Goal: Information Seeking & Learning: Learn about a topic

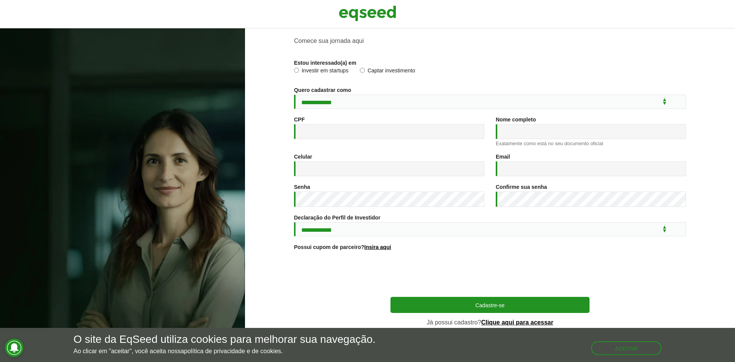
scroll to position [28, 0]
click at [515, 323] on link "Clique aqui para acessar" at bounding box center [517, 322] width 72 height 6
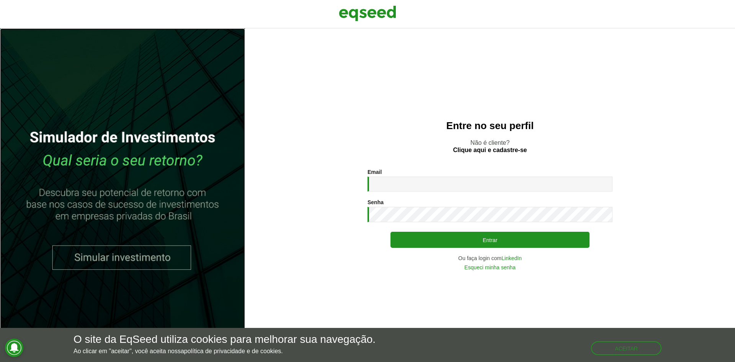
click at [118, 254] on link at bounding box center [122, 195] width 245 height 334
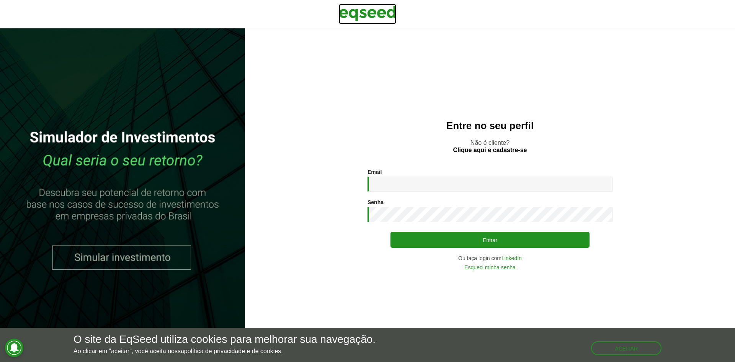
click at [378, 12] on img at bounding box center [367, 13] width 57 height 19
click at [435, 184] on input "Email *" at bounding box center [490, 184] width 245 height 15
click at [423, 154] on div "Entre no seu perfil Não é cliente? Clique aqui e cadastre-se Email * Digite seu…" at bounding box center [490, 195] width 490 height 334
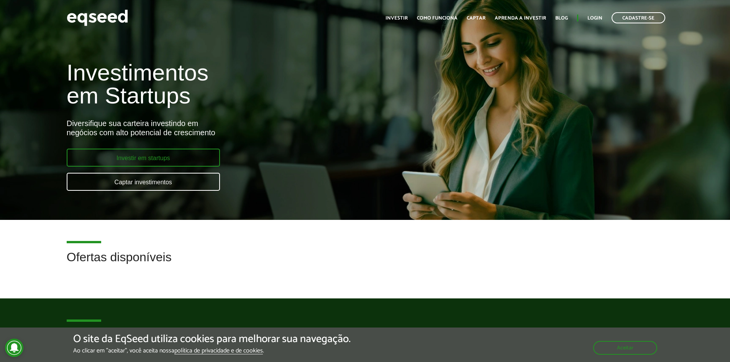
click at [144, 151] on link "Investir em startups" at bounding box center [143, 158] width 153 height 18
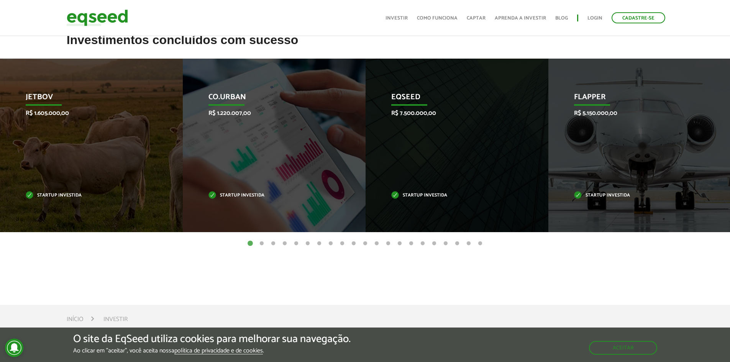
scroll to position [268, 0]
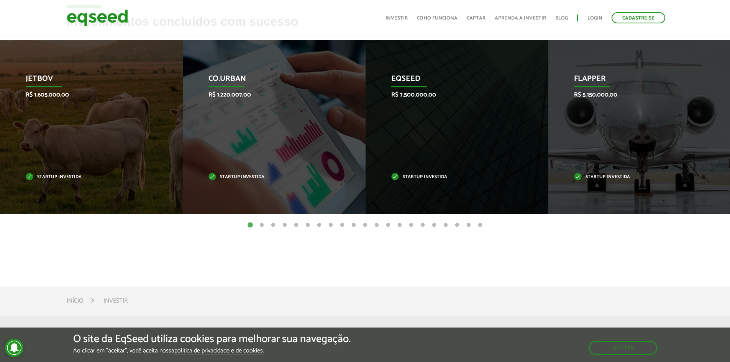
click at [264, 228] on button "2" at bounding box center [262, 225] width 8 height 8
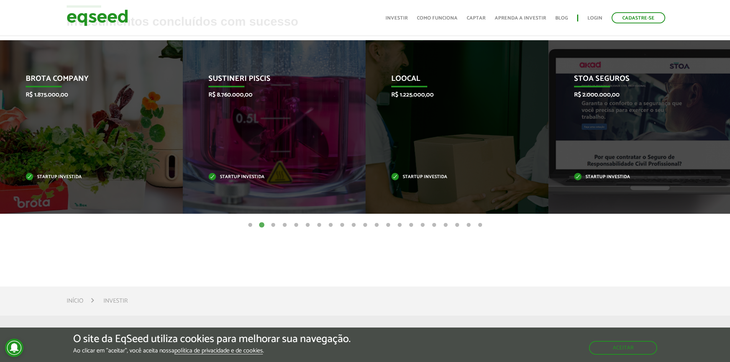
click at [273, 227] on button "3" at bounding box center [273, 225] width 8 height 8
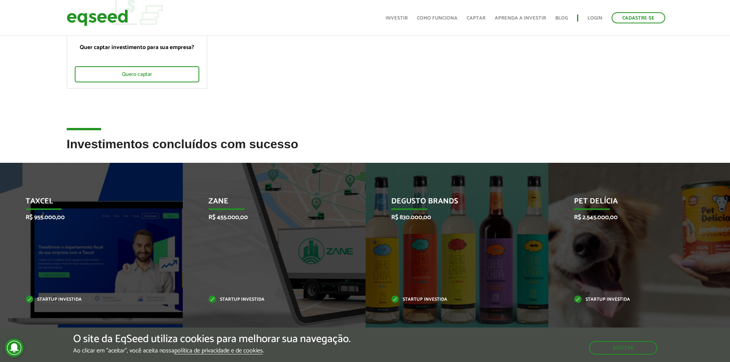
scroll to position [0, 0]
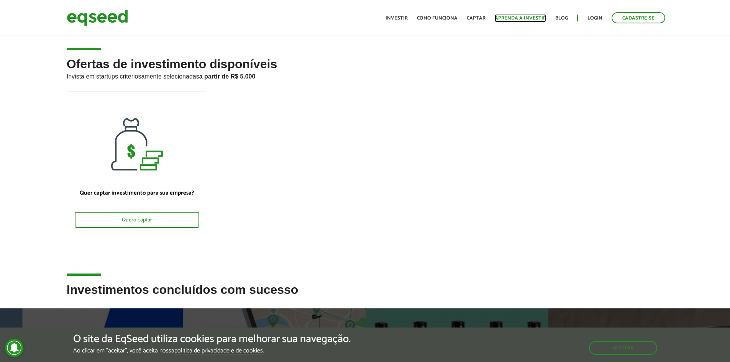
click at [516, 20] on link "Aprenda a investir" at bounding box center [520, 18] width 51 height 5
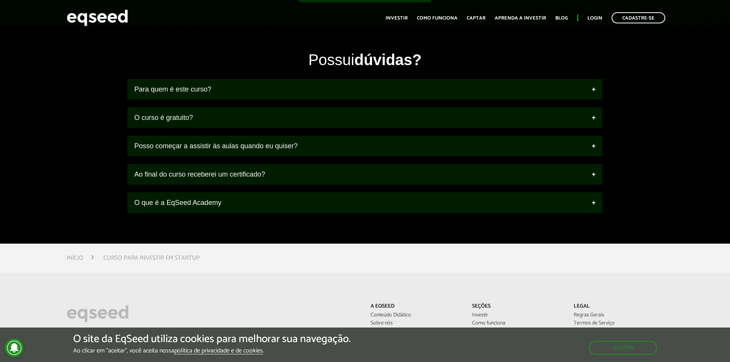
scroll to position [867, 0]
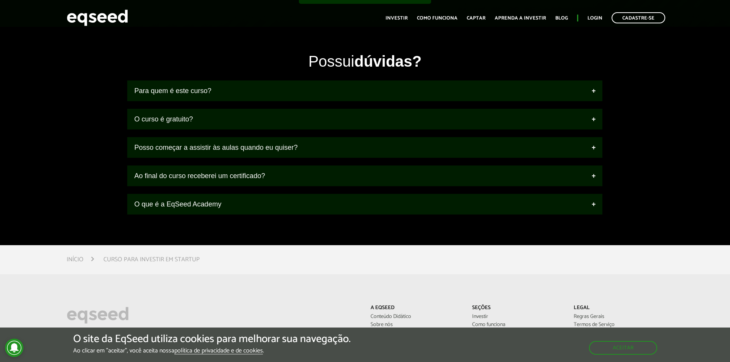
click at [364, 220] on div "Possui dúvidas? Para quem é este curso? Interessados em começar a diversificar …" at bounding box center [364, 136] width 486 height 172
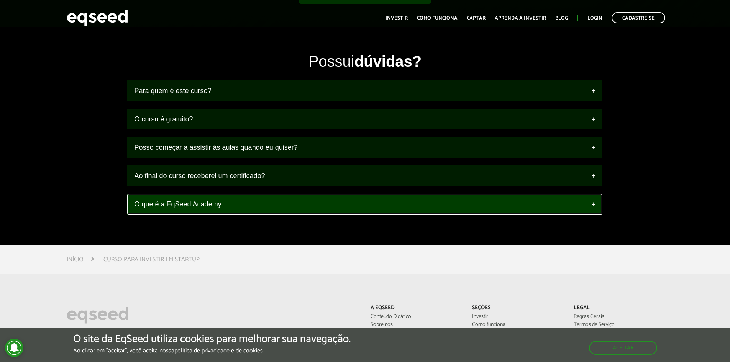
drag, startPoint x: 362, startPoint y: 210, endPoint x: 362, endPoint y: 205, distance: 4.2
click at [362, 209] on link "O que é a EqSeed Academy" at bounding box center [364, 204] width 475 height 21
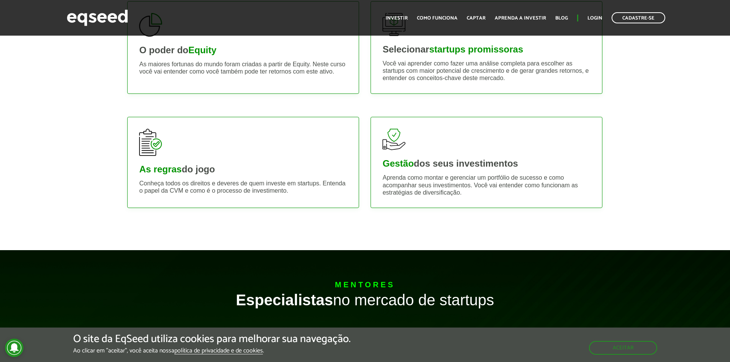
scroll to position [637, 0]
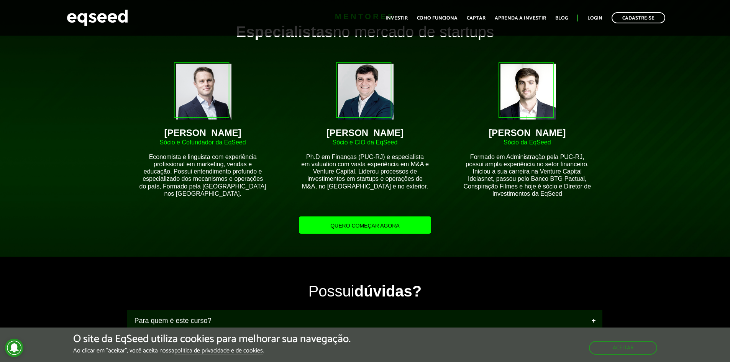
click at [432, 224] on div "Quero começar agora" at bounding box center [364, 221] width 486 height 25
click at [400, 224] on link "Quero começar agora" at bounding box center [365, 224] width 132 height 17
